Goal: Entertainment & Leisure: Browse casually

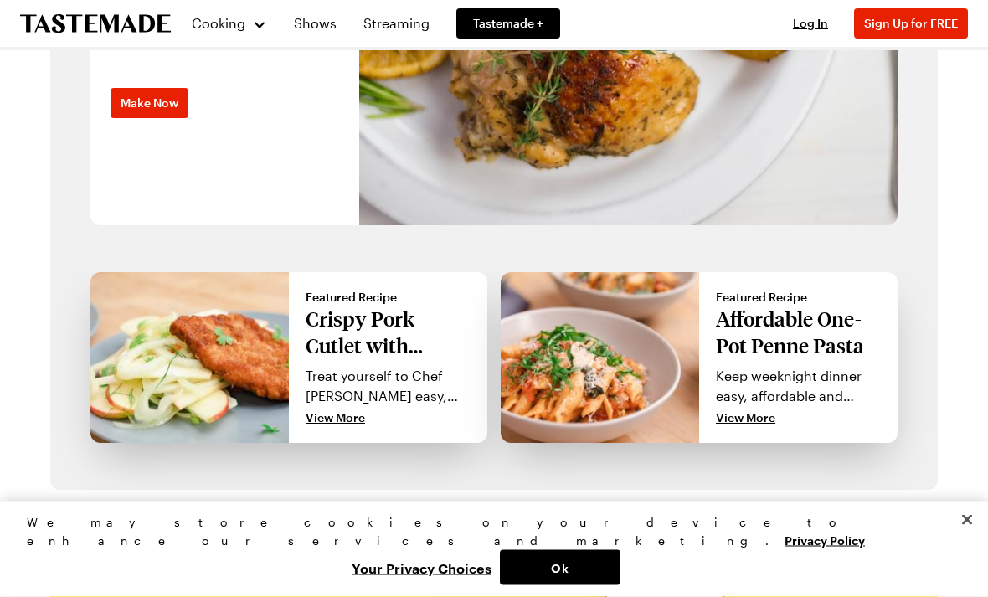
scroll to position [1282, 0]
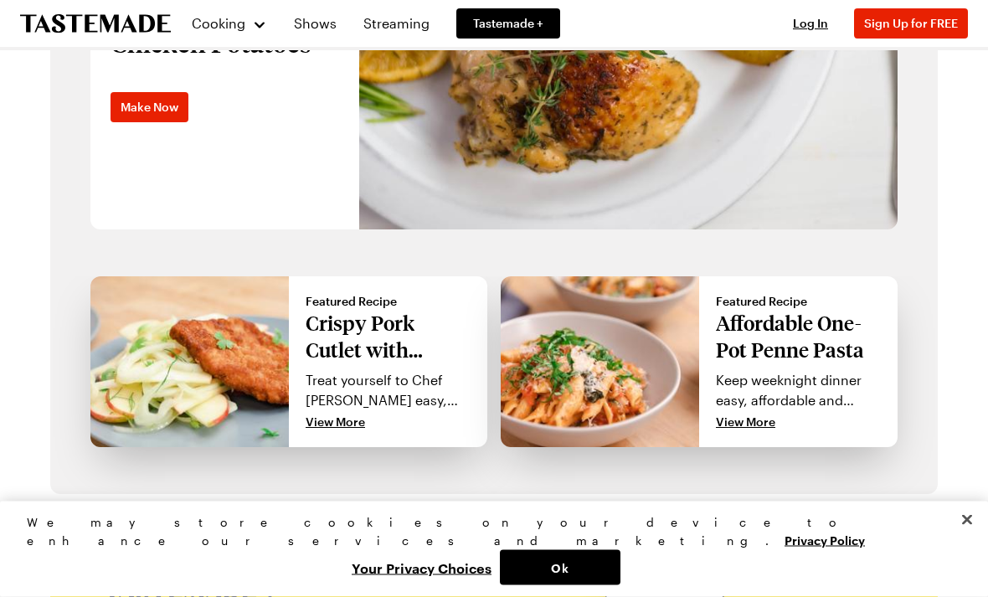
click at [311, 31] on link "Shows" at bounding box center [315, 23] width 63 height 47
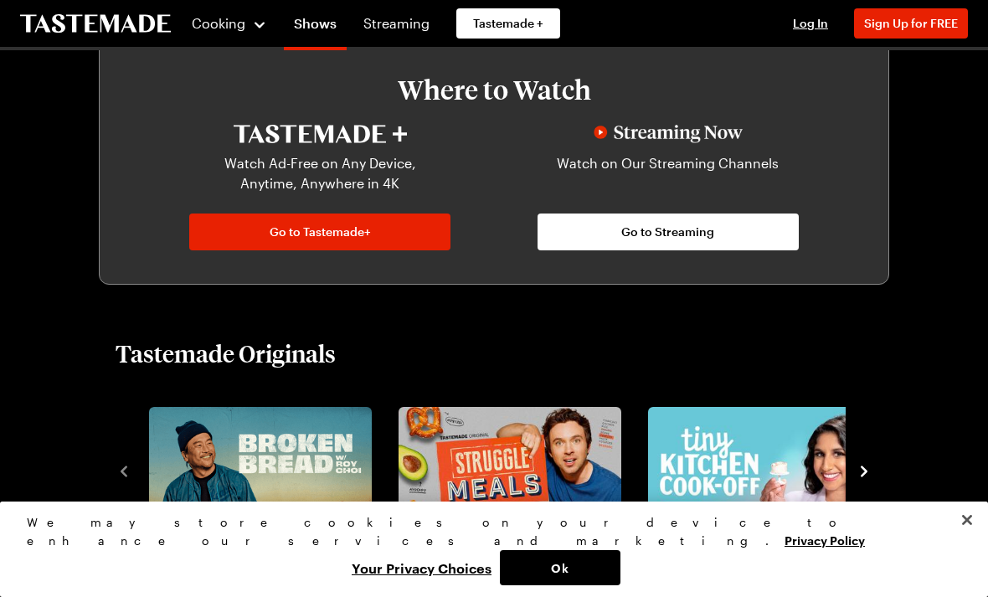
scroll to position [821, 0]
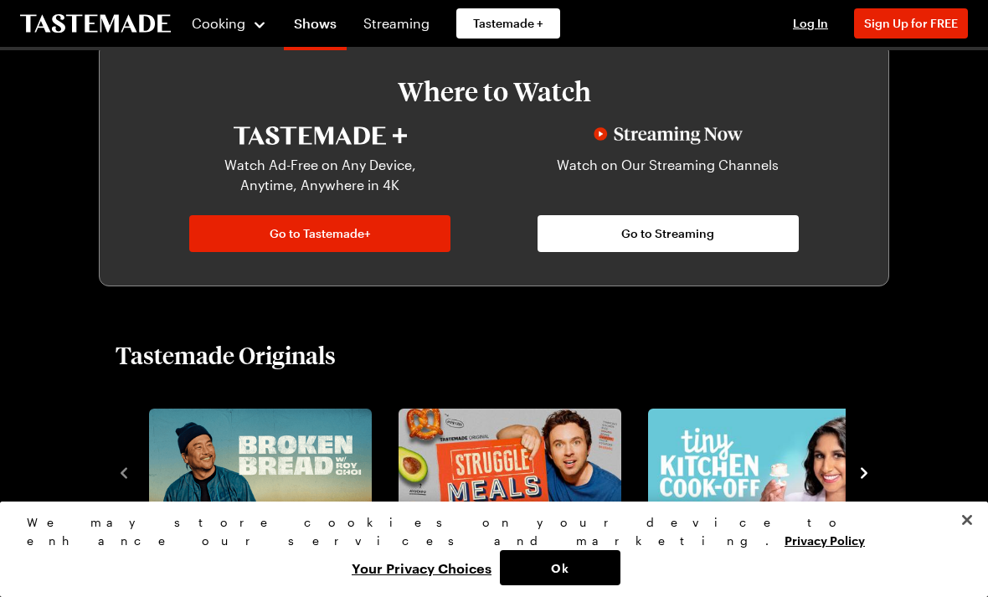
click at [885, 408] on div "Tastemade Originals View All Shows" at bounding box center [493, 480] width 857 height 280
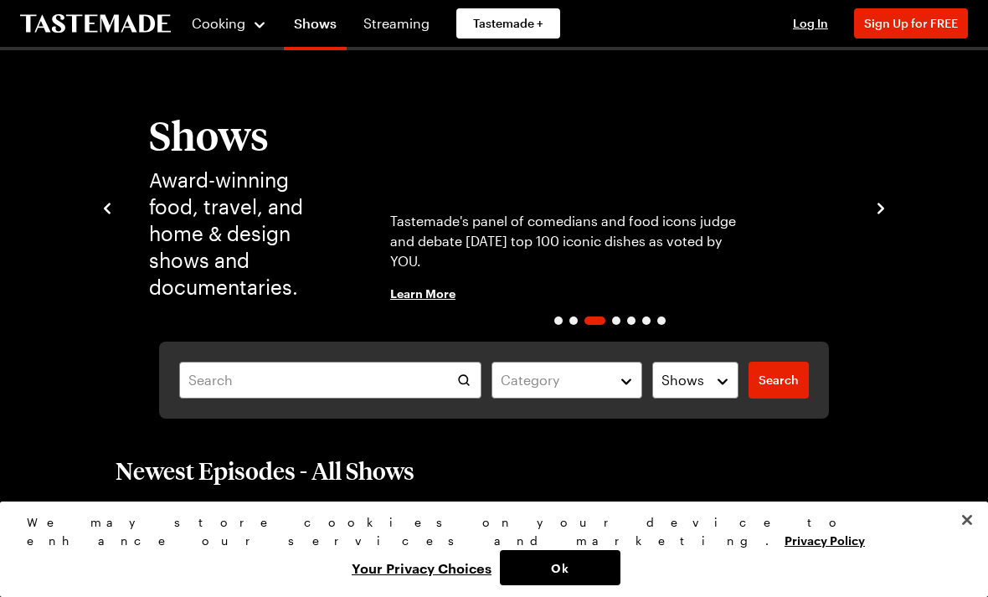
scroll to position [0, 0]
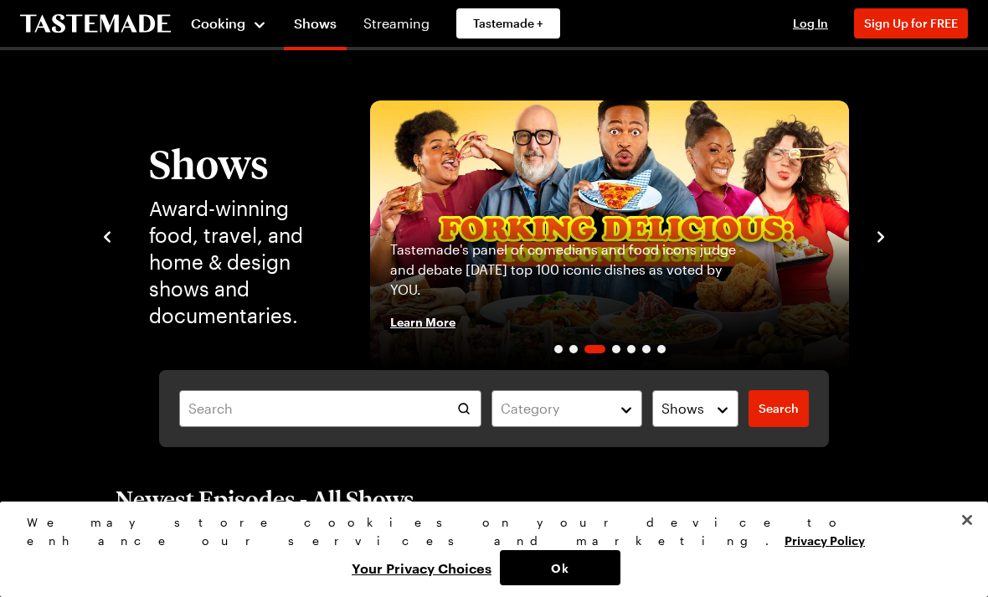
click at [239, 29] on span "Cooking" at bounding box center [218, 23] width 54 height 16
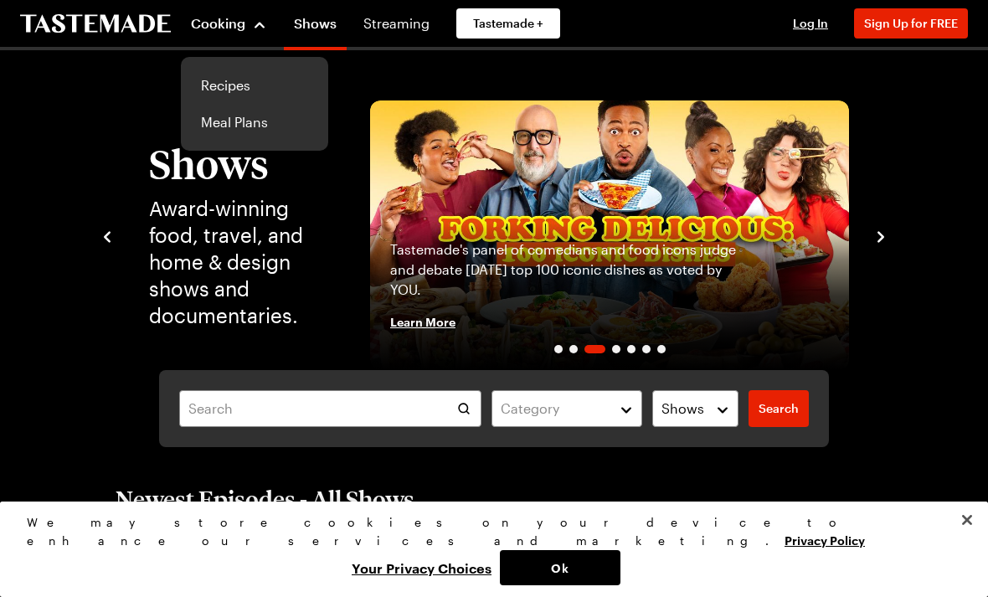
click at [239, 79] on link "Recipes" at bounding box center [254, 85] width 127 height 37
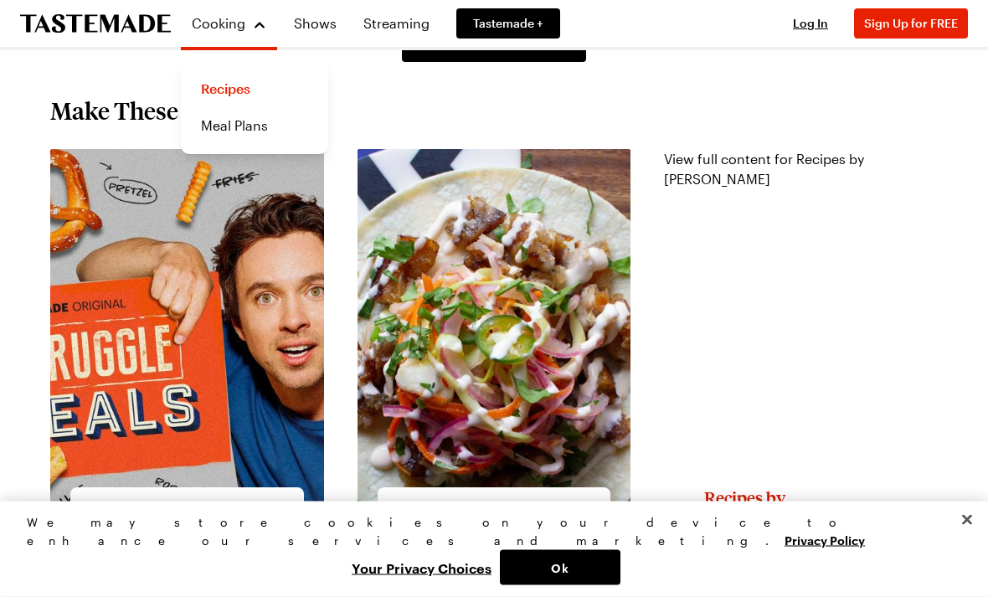
scroll to position [1237, 0]
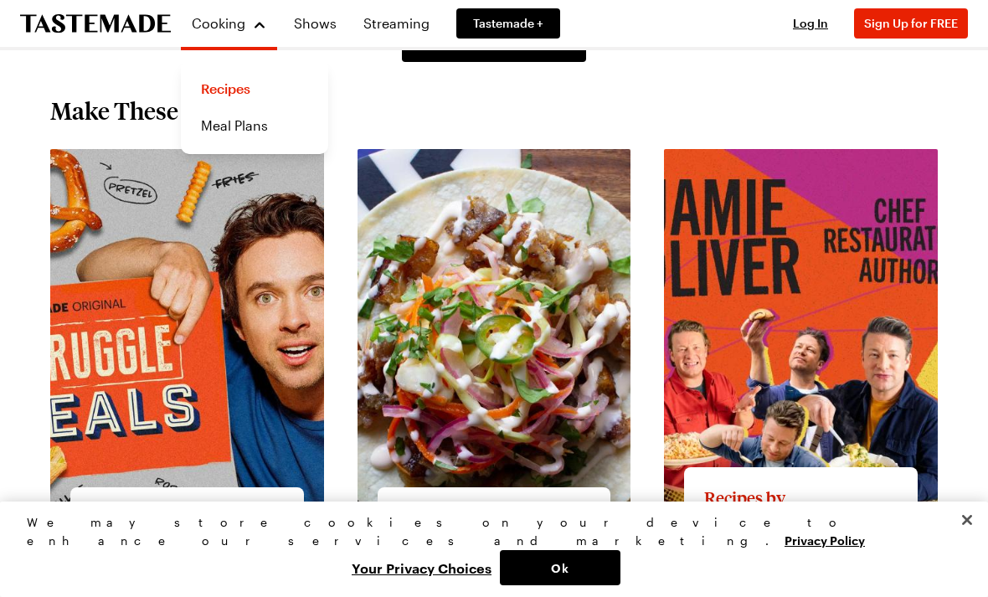
click at [333, 21] on link "Shows" at bounding box center [315, 23] width 63 height 47
click at [319, 23] on link "Shows" at bounding box center [315, 23] width 63 height 47
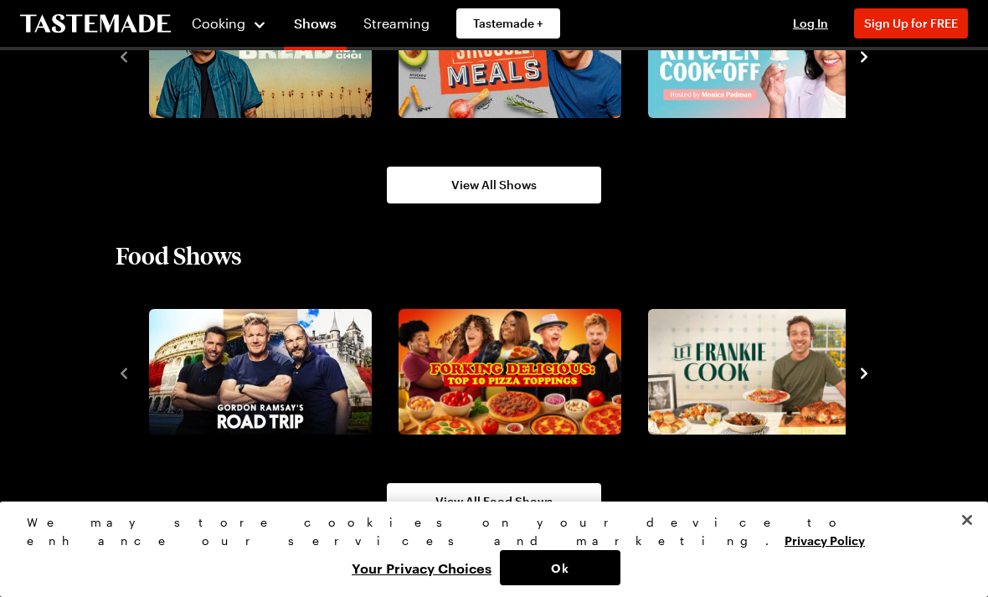
click at [331, 596] on html "Cooking Shows Streaming Tastemade + Log In Sign Up Log In Sign Up for FREE Cate…" at bounding box center [494, 165] width 988 height 2804
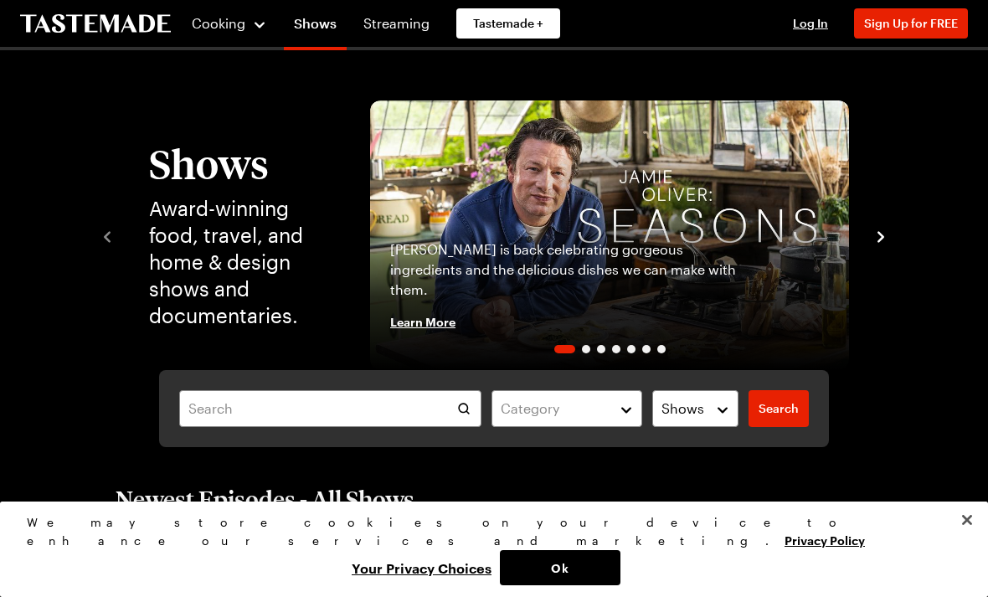
click at [393, 27] on link "Streaming" at bounding box center [396, 23] width 86 height 47
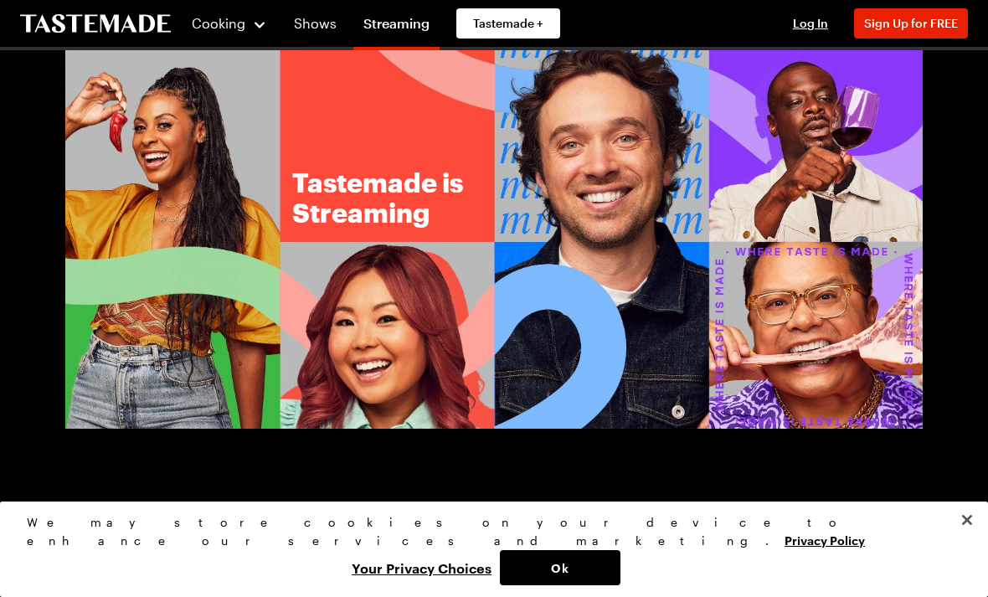
click at [321, 27] on link "Shows" at bounding box center [315, 23] width 63 height 47
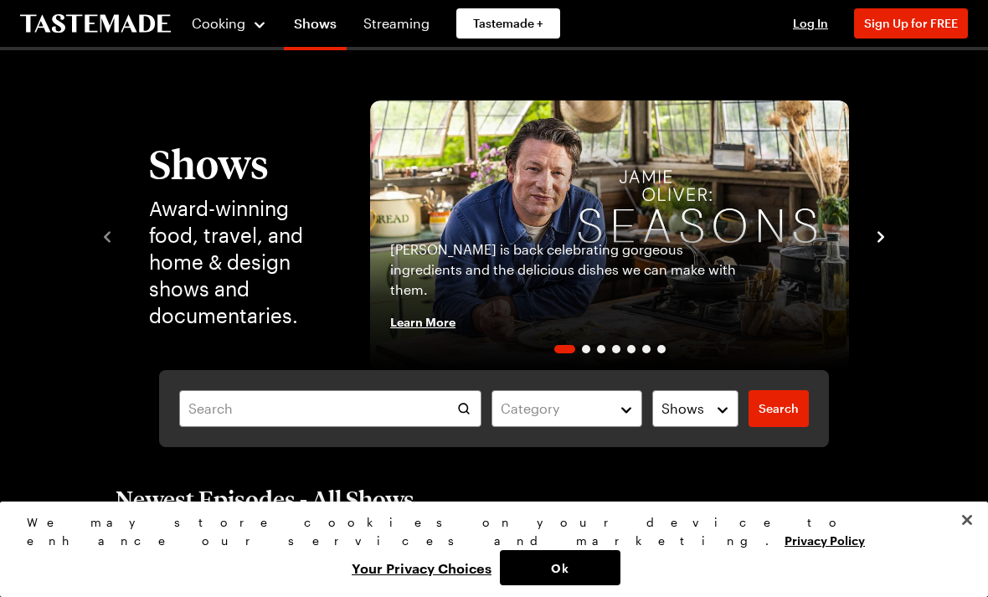
click at [327, 29] on link "Shows" at bounding box center [315, 26] width 63 height 47
click at [568, 220] on img "1 / 7" at bounding box center [609, 235] width 479 height 270
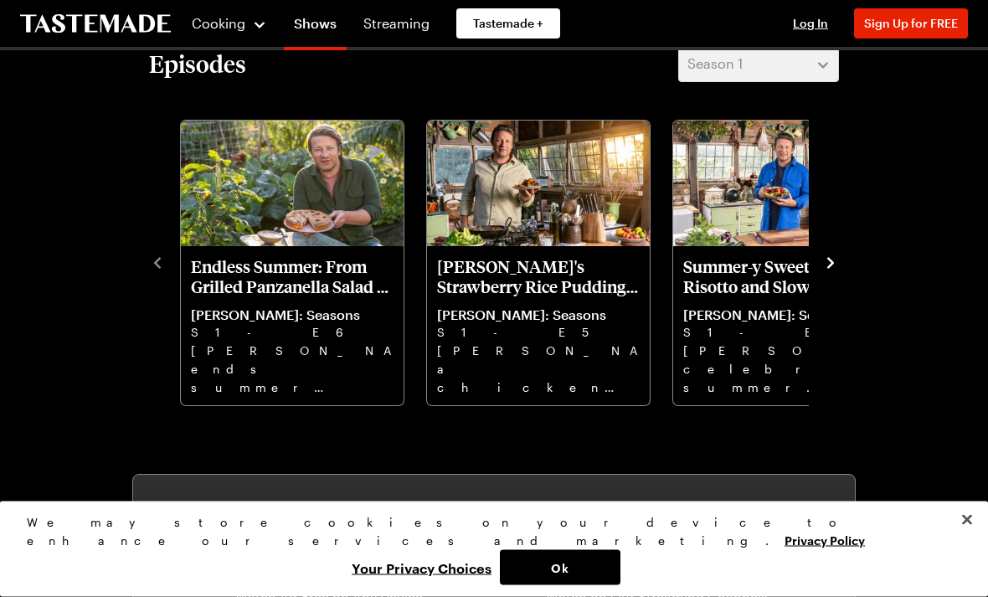
click at [826, 269] on icon "navigate to next item" at bounding box center [830, 263] width 17 height 17
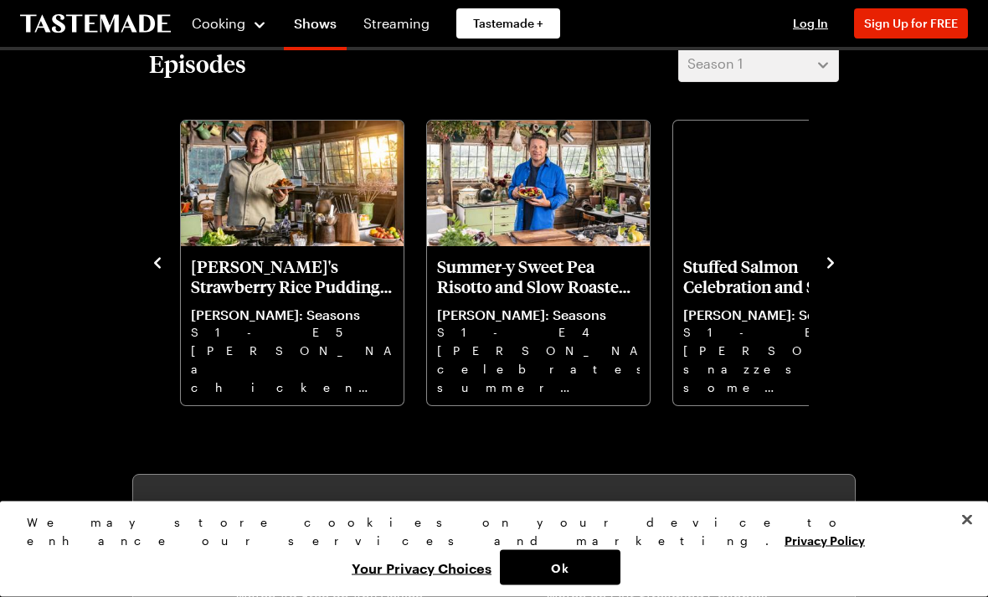
scroll to position [424, 0]
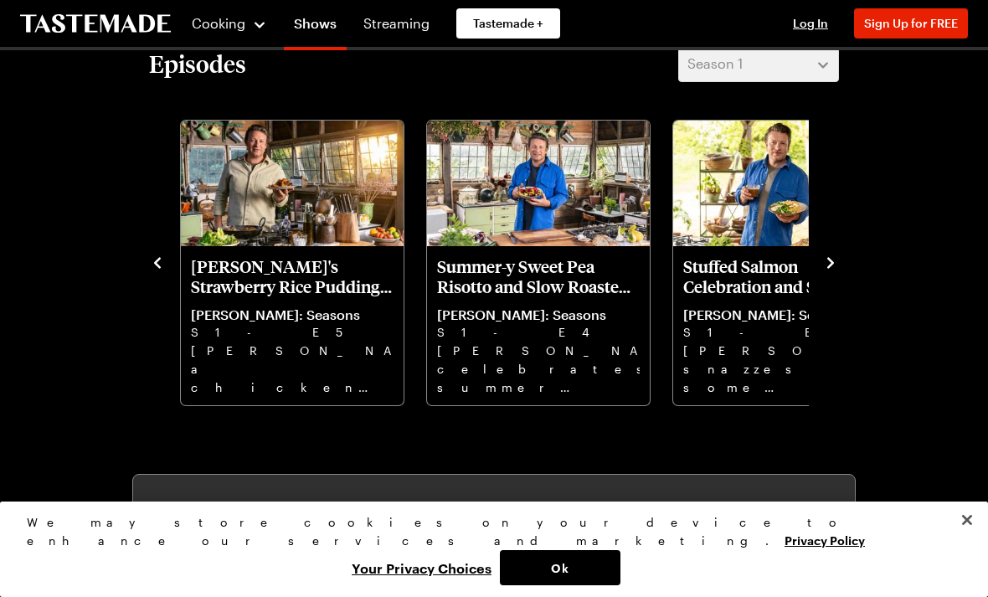
click at [838, 265] on icon "navigate to next item" at bounding box center [830, 262] width 17 height 17
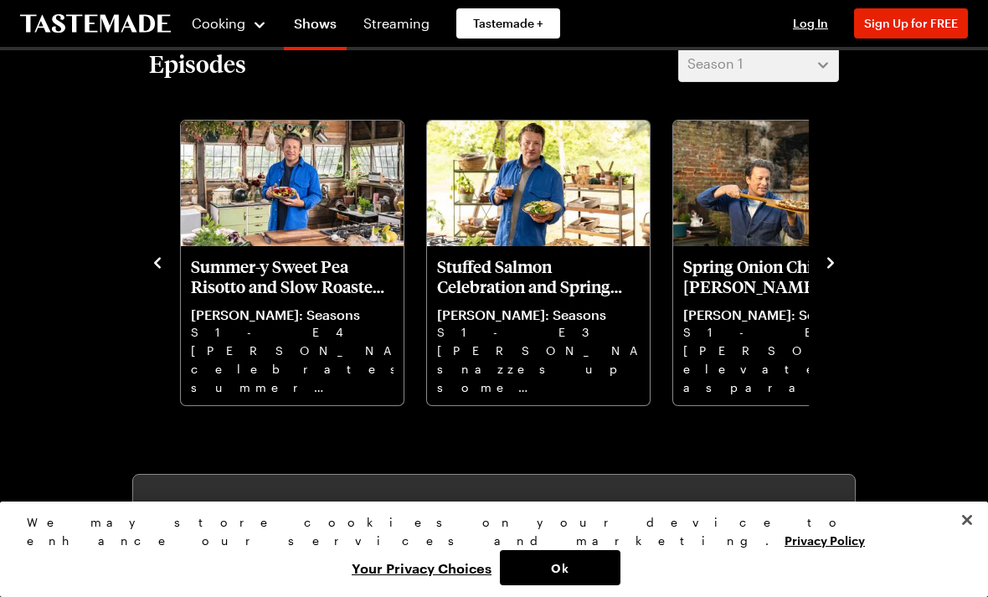
click at [837, 265] on icon "navigate to next item" at bounding box center [830, 262] width 17 height 17
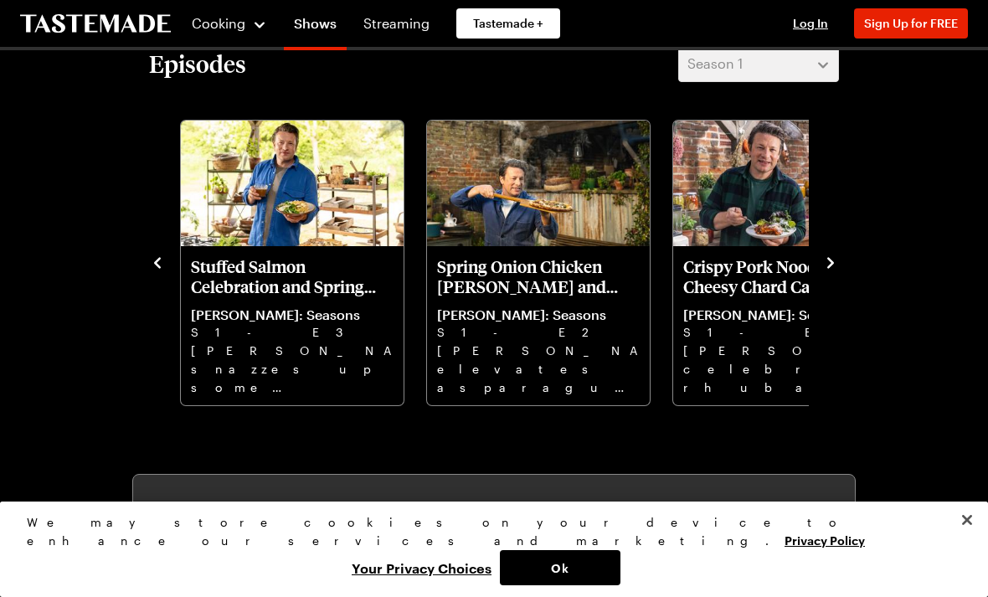
click at [835, 269] on icon "navigate to next item" at bounding box center [830, 262] width 17 height 17
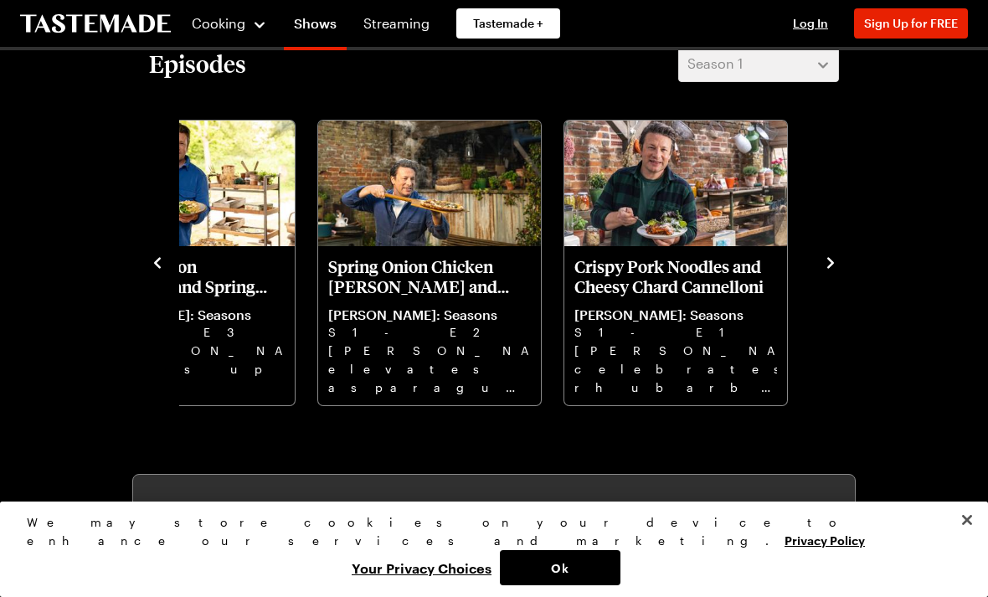
click at [829, 270] on icon "navigate to next item" at bounding box center [830, 262] width 17 height 17
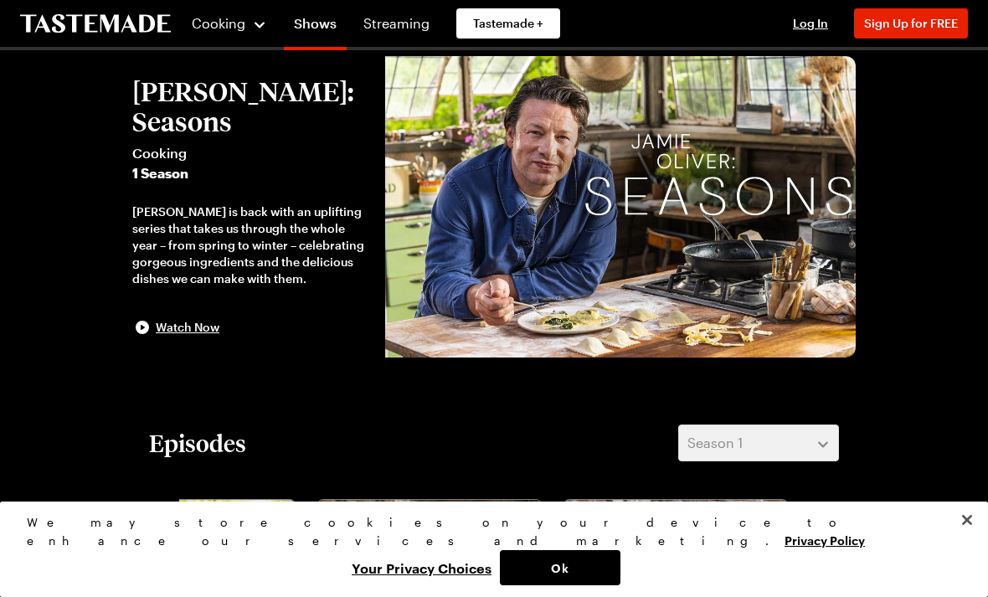
scroll to position [0, 0]
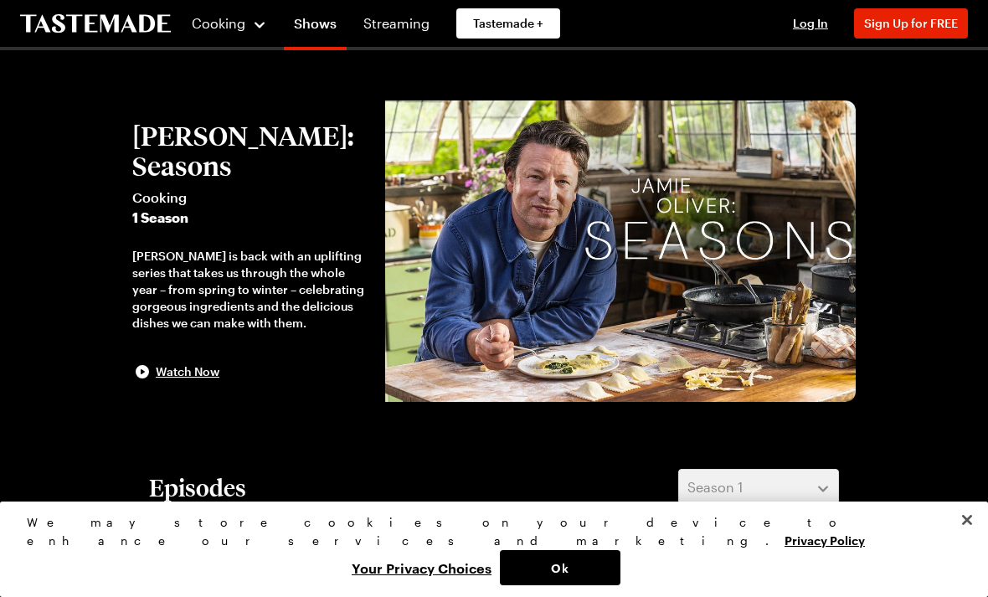
click at [620, 563] on button "Ok" at bounding box center [560, 567] width 121 height 35
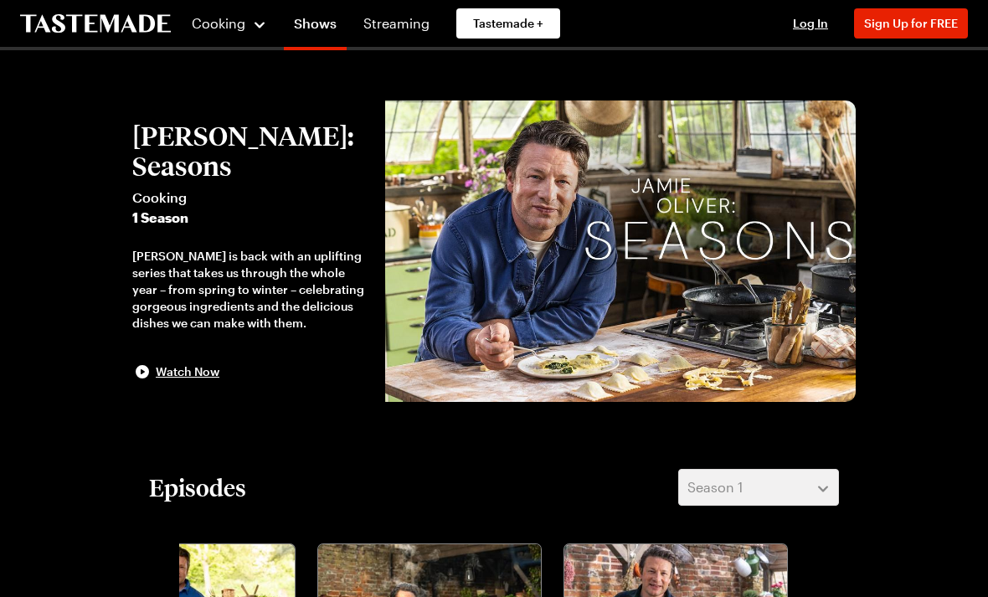
click at [95, 31] on icon "To Tastemade Home Page" at bounding box center [95, 23] width 151 height 18
